Goal: Navigation & Orientation: Find specific page/section

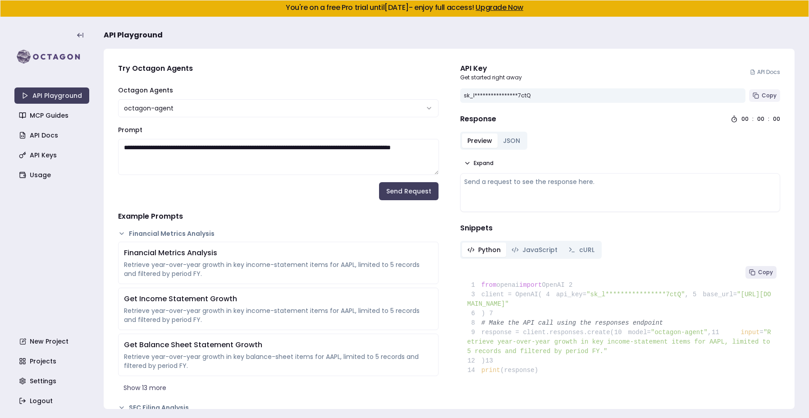
click at [392, 92] on button "Copy" at bounding box center [764, 95] width 31 height 13
click at [392, 5] on link "Upgrade Now" at bounding box center [500, 7] width 48 height 10
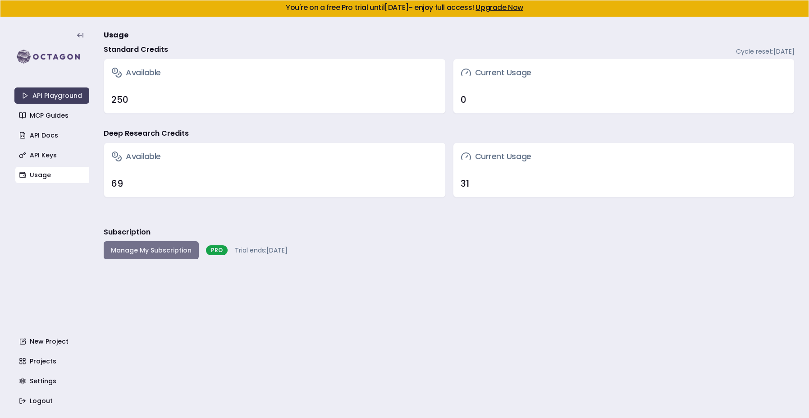
click at [155, 252] on button "Manage My Subscription" at bounding box center [151, 250] width 95 height 18
click at [38, 116] on link "MCP Guides" at bounding box center [52, 115] width 75 height 16
